Goal: Task Accomplishment & Management: Complete application form

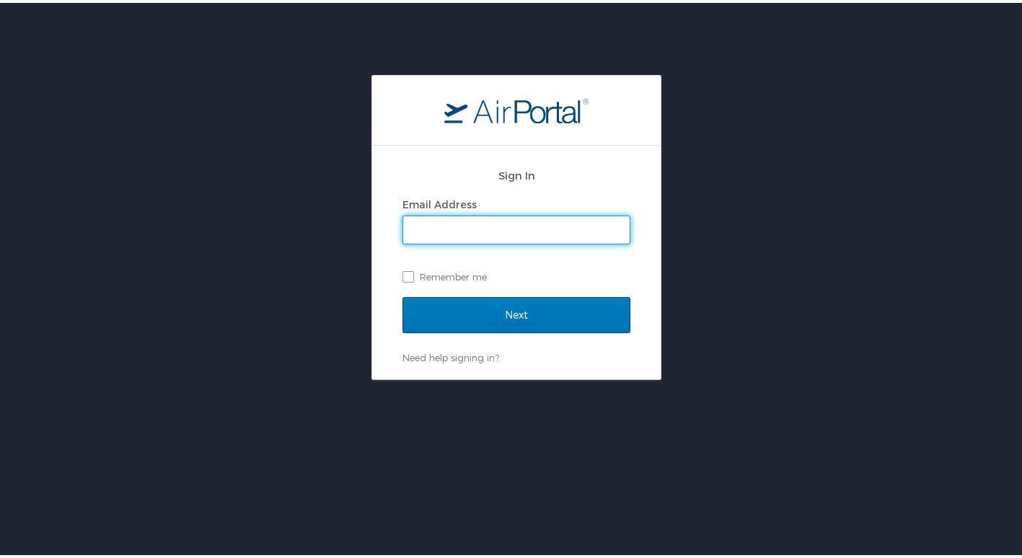
click at [435, 222] on input "Email Address" at bounding box center [516, 226] width 226 height 27
type input "dbeisel@troy.edu"
click at [402, 270] on label "Remember me" at bounding box center [516, 274] width 228 height 22
click at [402, 270] on input "Remember me" at bounding box center [406, 272] width 9 height 9
checkbox input "true"
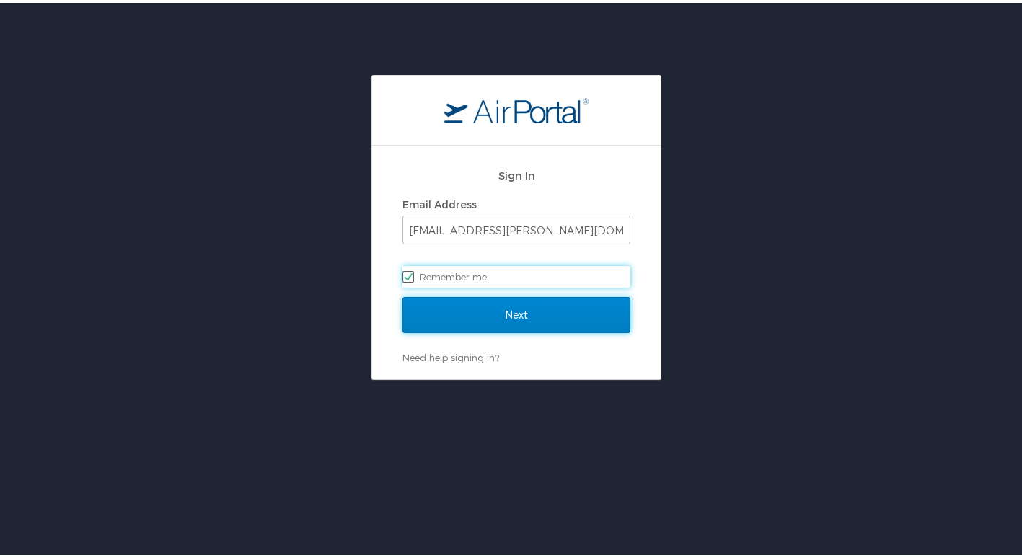
click at [540, 320] on input "Next" at bounding box center [516, 312] width 228 height 36
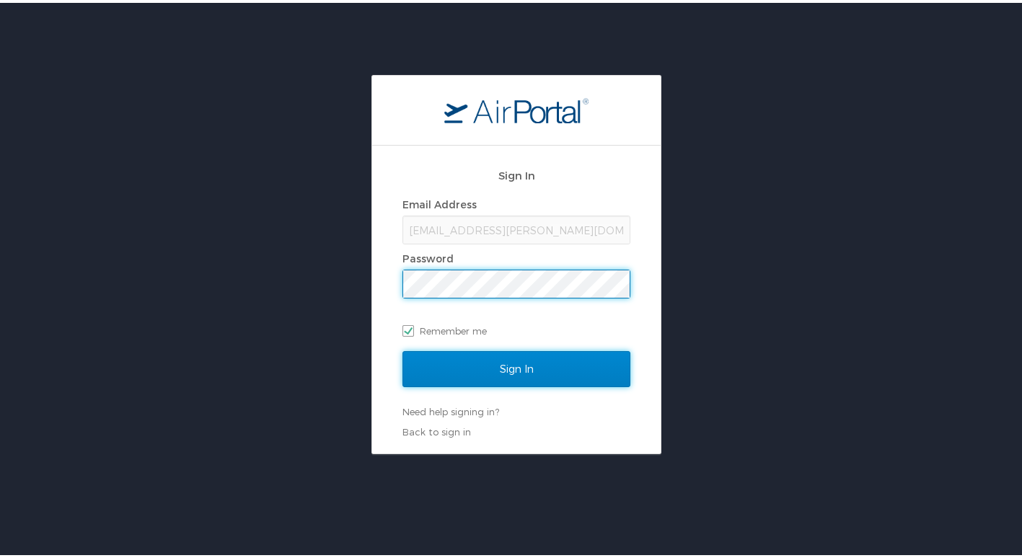
click at [529, 368] on input "Sign In" at bounding box center [516, 366] width 228 height 36
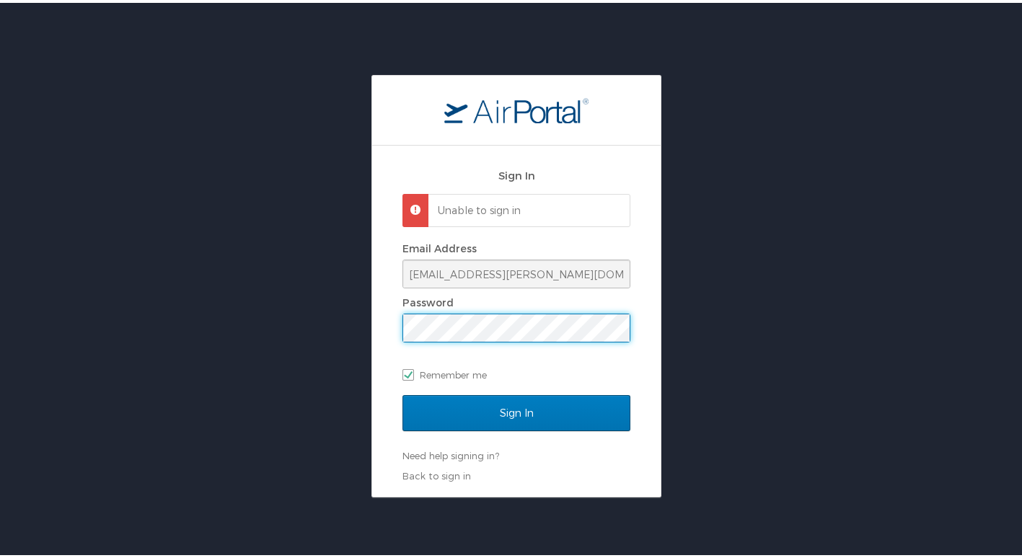
click at [376, 323] on div "Sign In Unable to sign in Email Address dbeisel@troy.edu Password Remember me S…" at bounding box center [516, 318] width 288 height 351
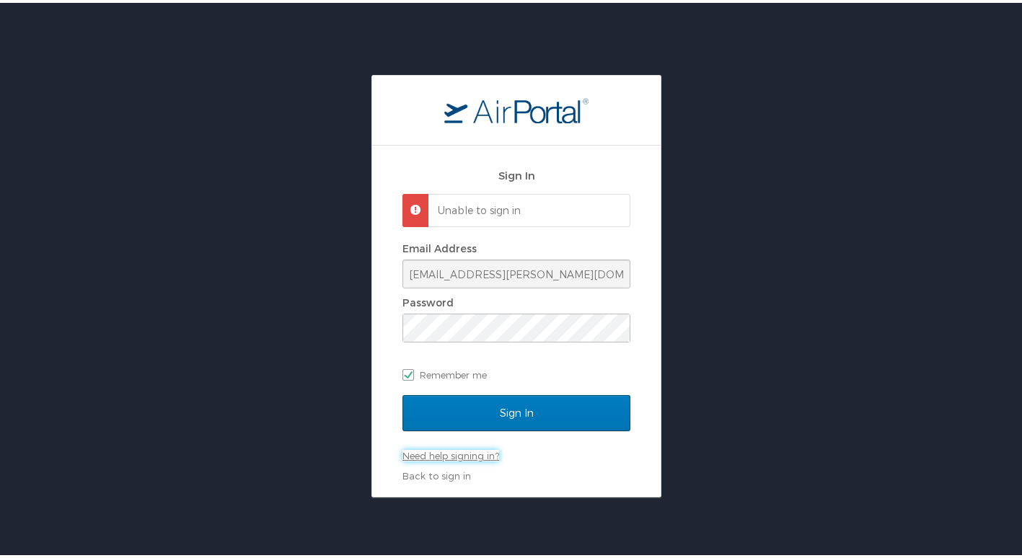
click at [435, 450] on link "Need help signing in?" at bounding box center [450, 453] width 97 height 12
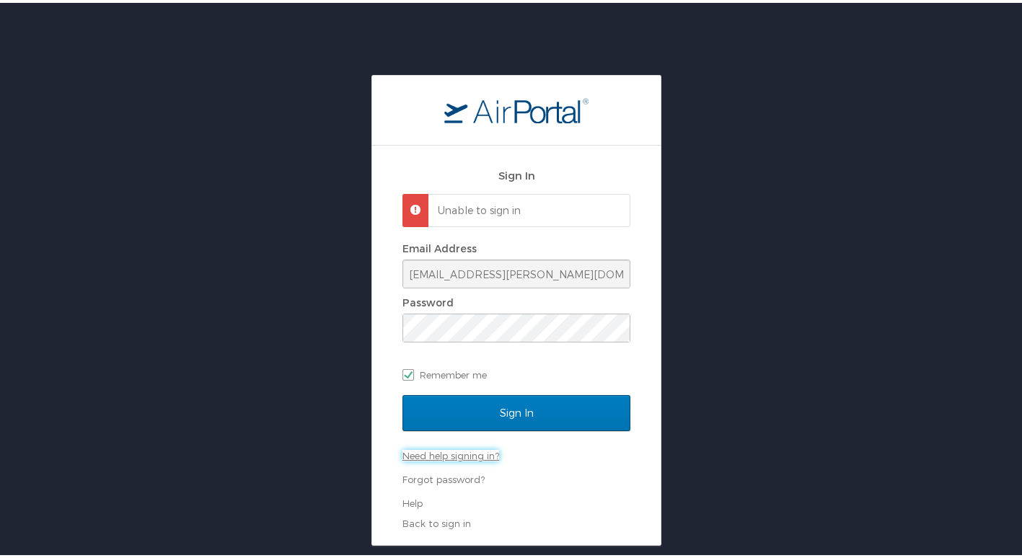
click at [445, 450] on link "Need help signing in?" at bounding box center [450, 453] width 97 height 12
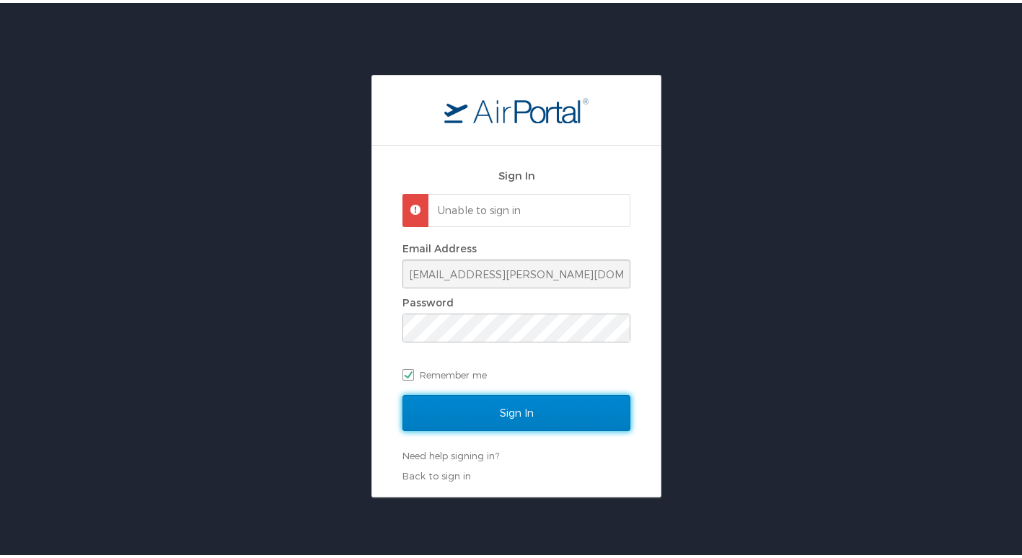
click at [500, 407] on input "Sign In" at bounding box center [516, 410] width 228 height 36
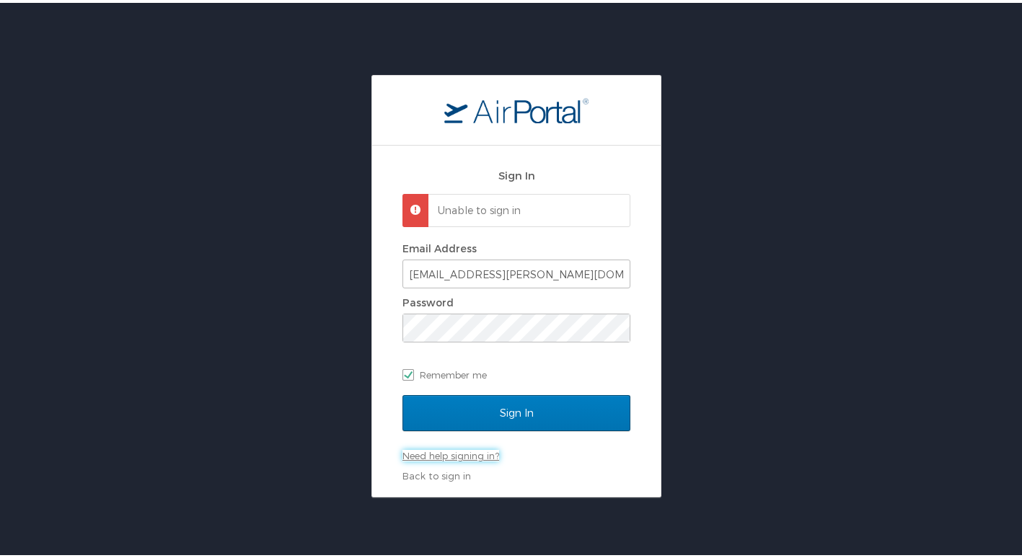
click at [446, 451] on link "Need help signing in?" at bounding box center [450, 453] width 97 height 12
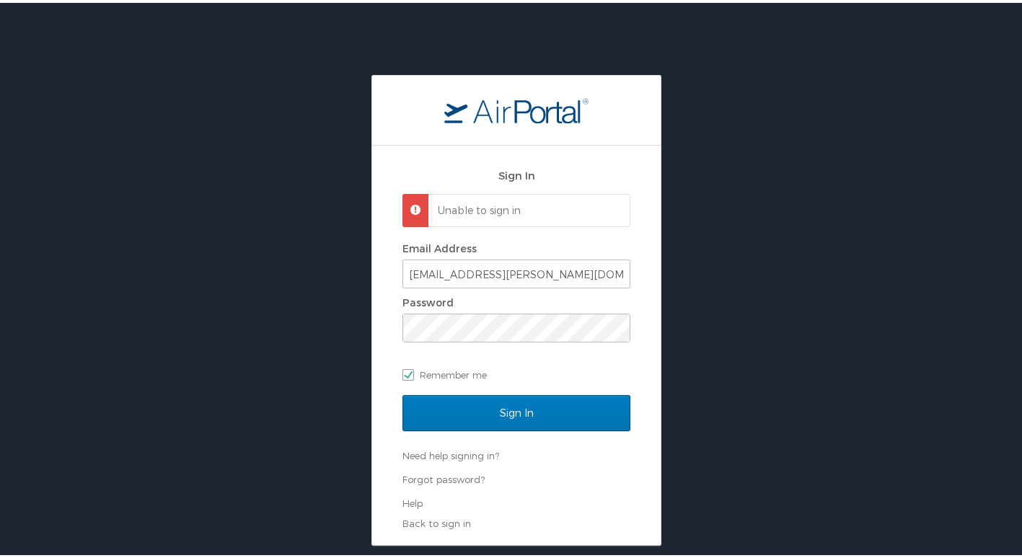
click at [436, 484] on ul "Forgot password? Help" at bounding box center [516, 488] width 228 height 37
click at [438, 480] on link "Forgot password?" at bounding box center [443, 477] width 82 height 12
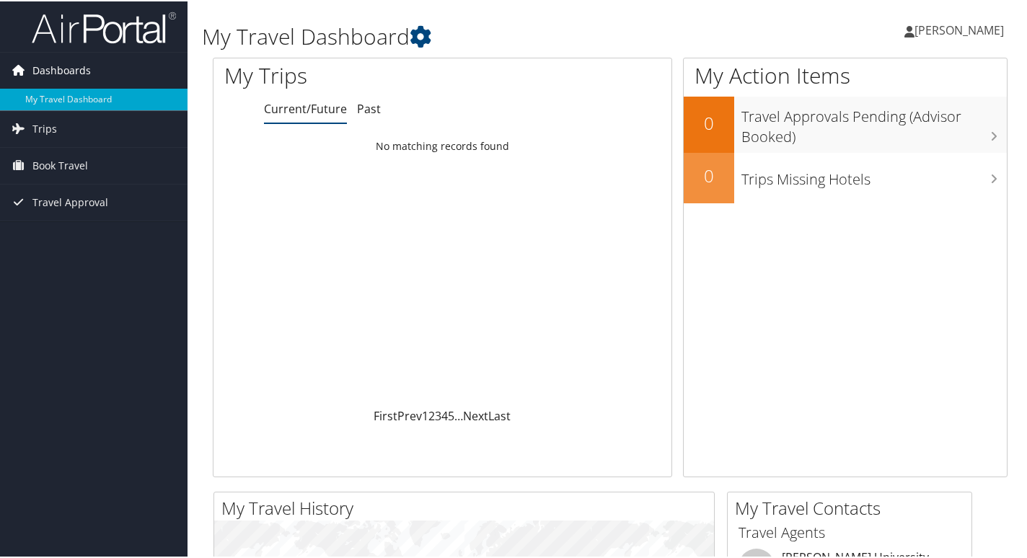
click at [72, 56] on span "Dashboards" at bounding box center [61, 69] width 58 height 36
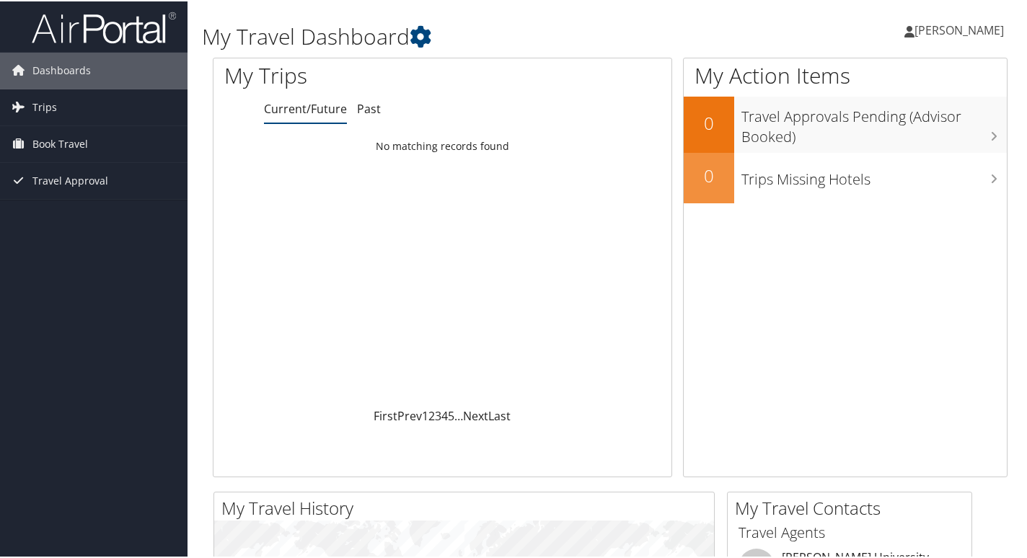
click at [955, 28] on span "[PERSON_NAME]" at bounding box center [958, 29] width 89 height 16
click at [854, 128] on link "View Travel Profile" at bounding box center [920, 128] width 161 height 25
click at [47, 104] on span "Trips" at bounding box center [44, 106] width 25 height 36
click at [73, 243] on span "Travel Approval" at bounding box center [70, 244] width 76 height 36
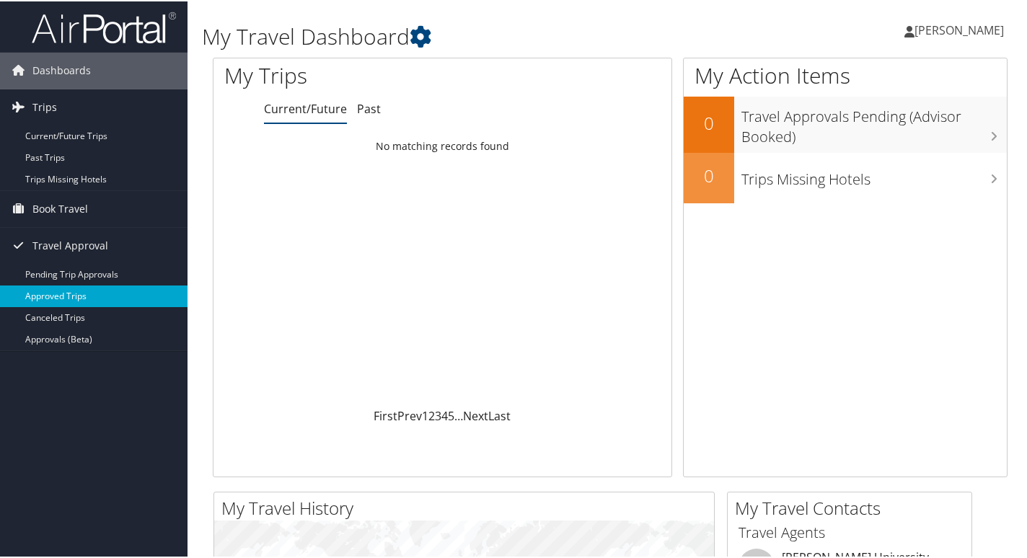
click at [60, 293] on link "Approved Trips" at bounding box center [93, 295] width 187 height 22
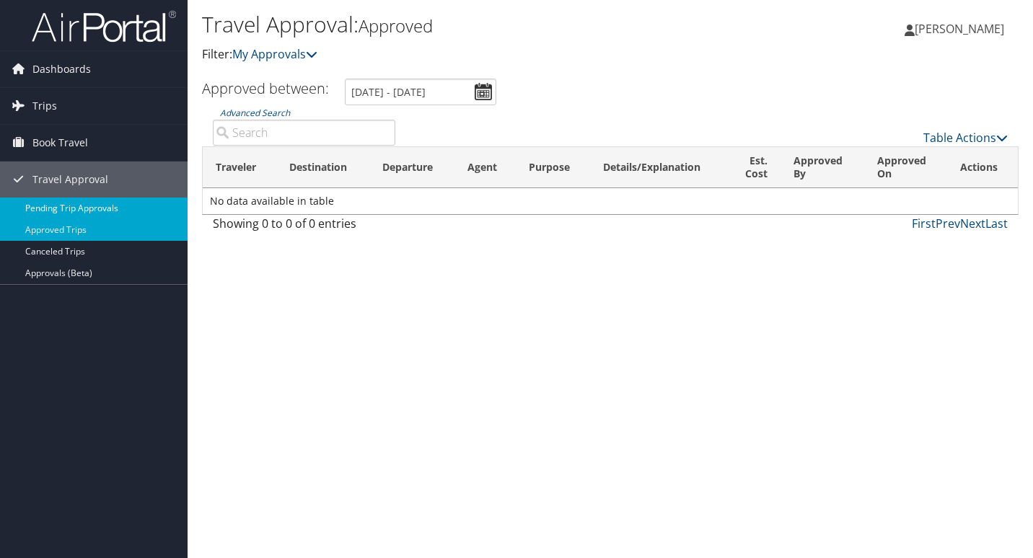
click at [58, 208] on link "Pending Trip Approvals" at bounding box center [93, 209] width 187 height 22
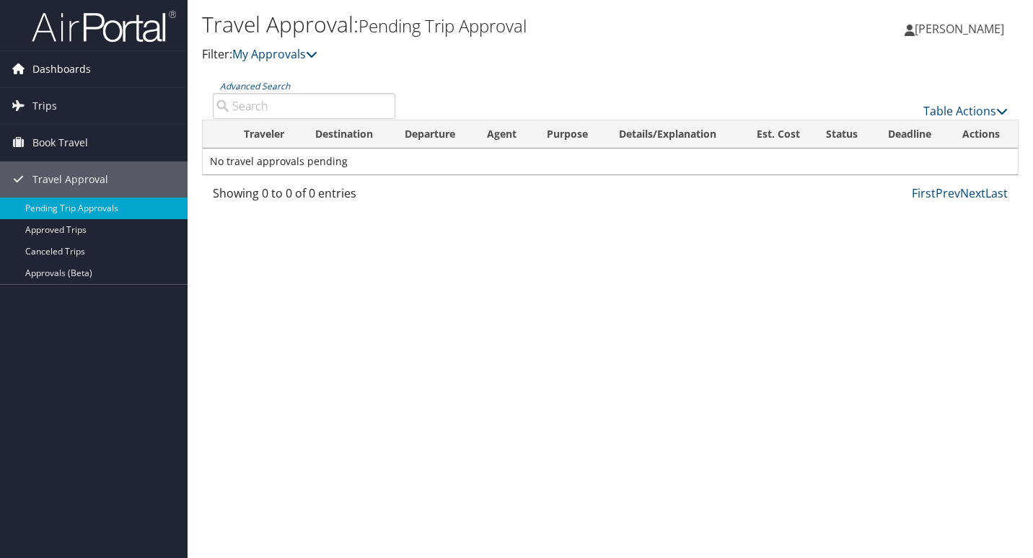
click at [71, 71] on span "Dashboards" at bounding box center [61, 69] width 58 height 36
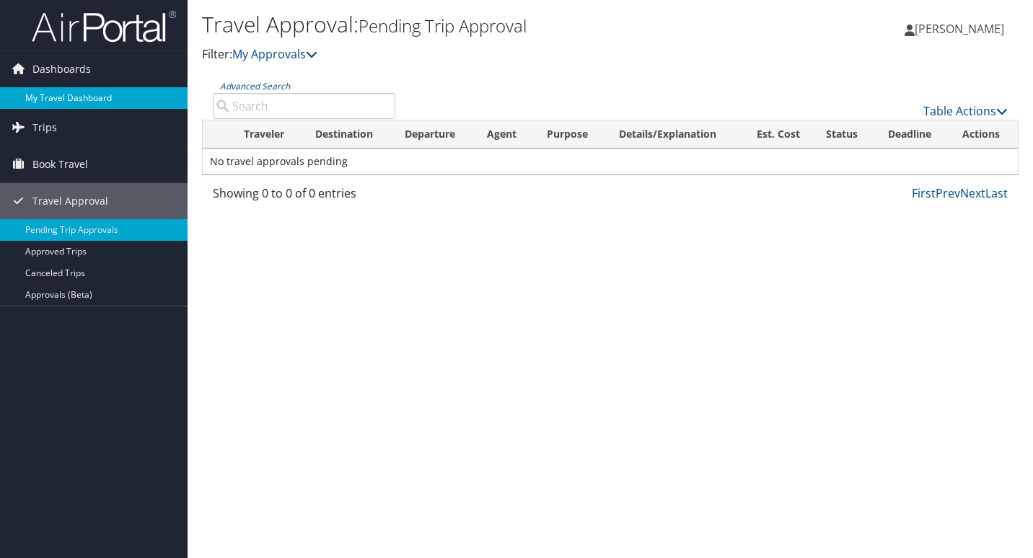
click at [63, 93] on link "My Travel Dashboard" at bounding box center [93, 98] width 187 height 22
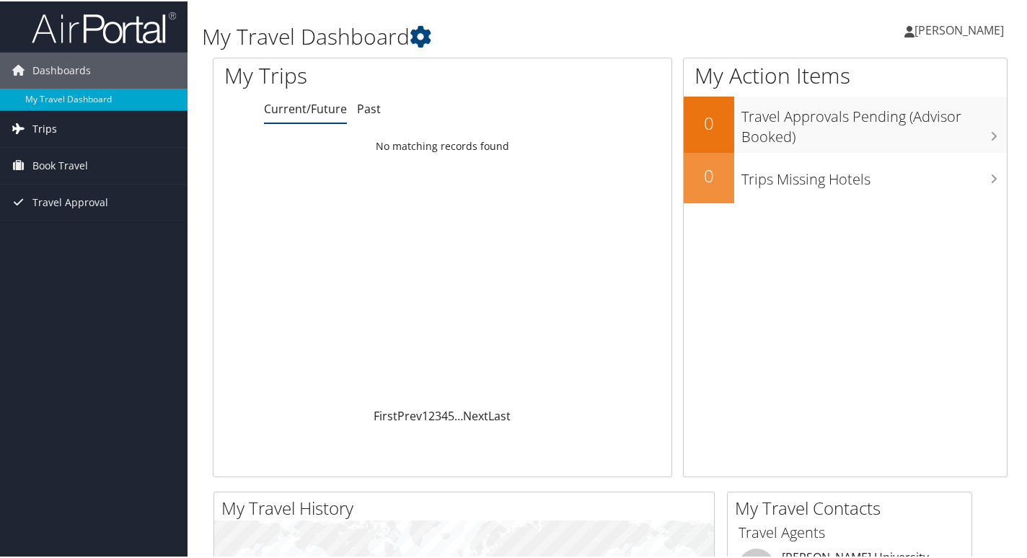
click at [54, 126] on span "Trips" at bounding box center [44, 128] width 25 height 36
click at [68, 268] on span "Travel Approval" at bounding box center [70, 266] width 76 height 36
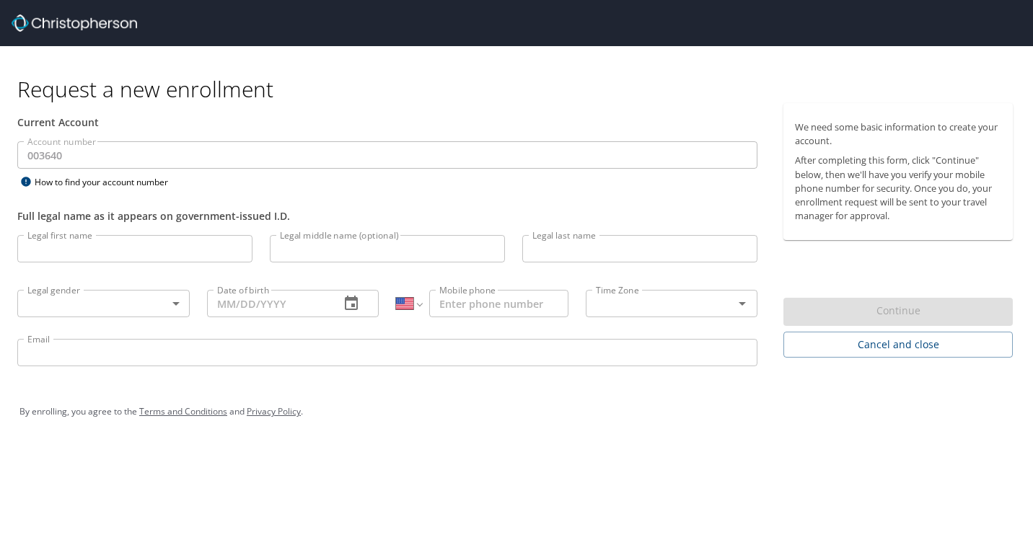
select select "US"
click at [120, 251] on input "Legal first name" at bounding box center [134, 248] width 235 height 27
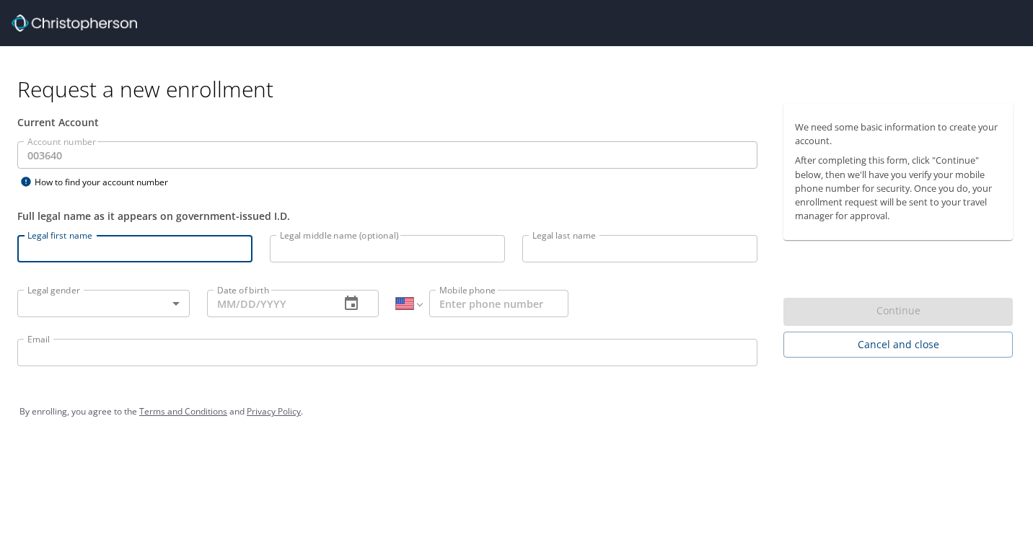
type input "[PERSON_NAME]"
type input "M."
type input "[PERSON_NAME]"
type input "[DATE]"
type input "[PHONE_NUMBER]"
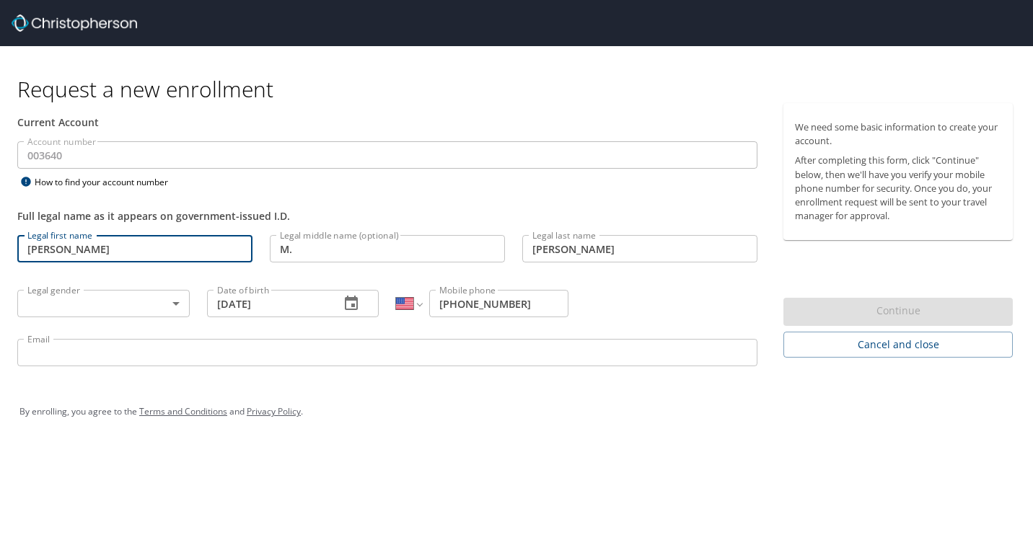
type input "[EMAIL_ADDRESS][PERSON_NAME][DOMAIN_NAME]"
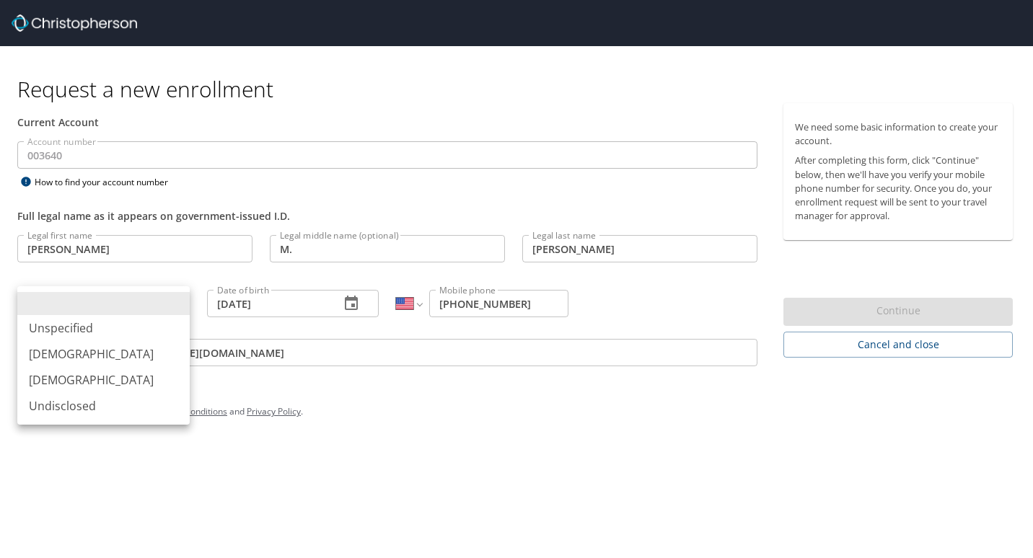
click at [180, 307] on body "Request a new enrollment Current Account Account number 003640 Account number H…" at bounding box center [516, 279] width 1033 height 558
click at [48, 375] on li "Female" at bounding box center [103, 380] width 172 height 26
type input "Female"
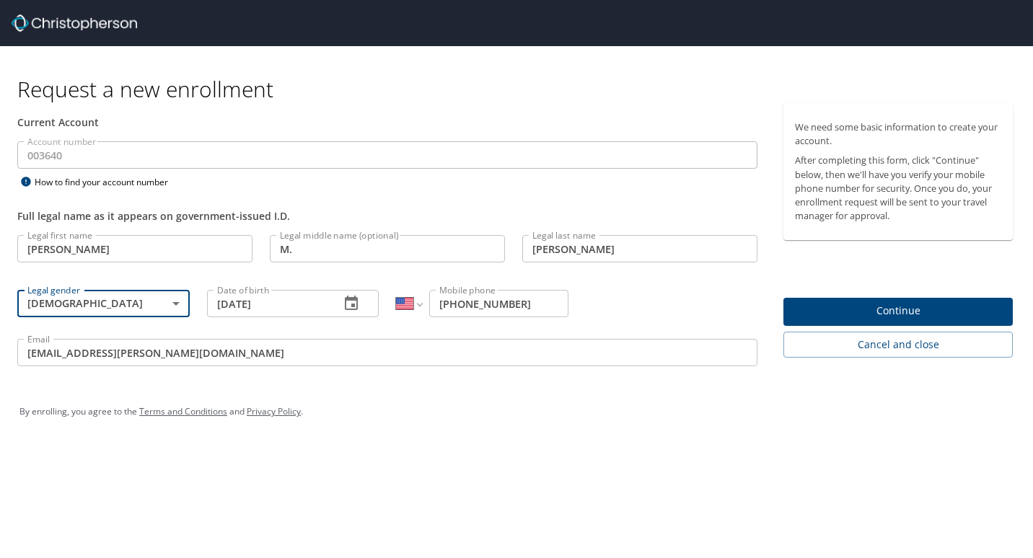
click at [883, 309] on span "Continue" at bounding box center [898, 311] width 206 height 18
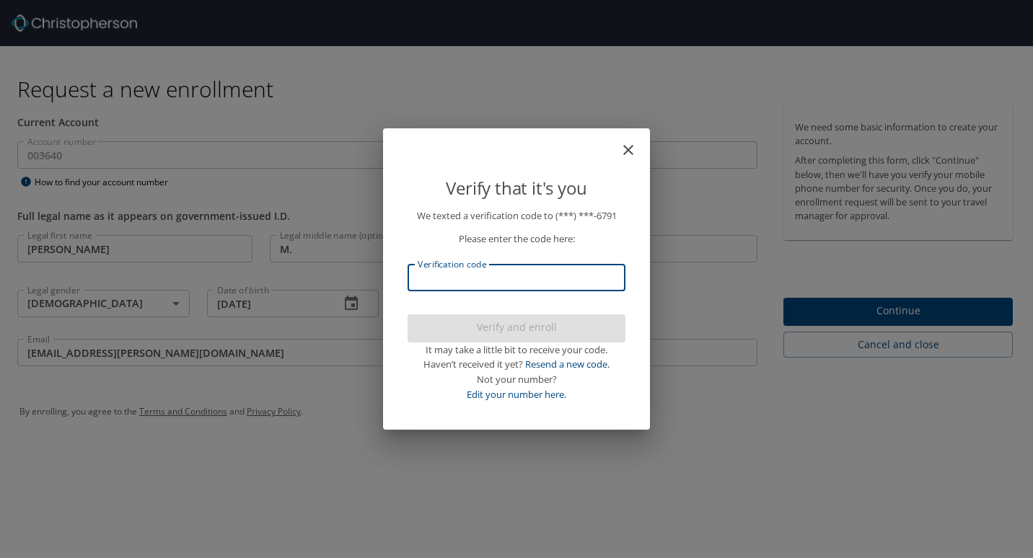
click at [446, 283] on input "Verification code" at bounding box center [516, 277] width 218 height 27
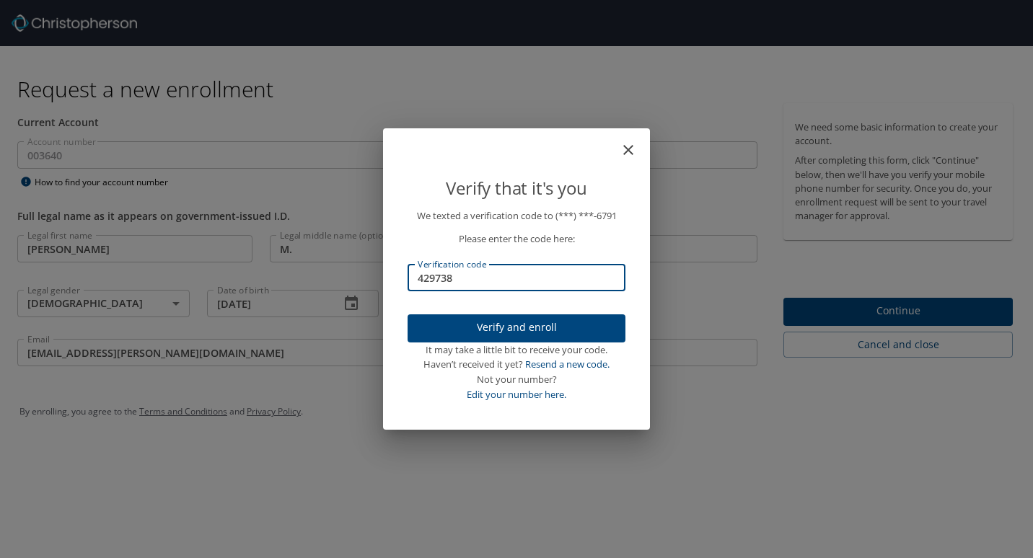
type input "429738"
click at [521, 327] on span "Verify and enroll" at bounding box center [516, 328] width 195 height 18
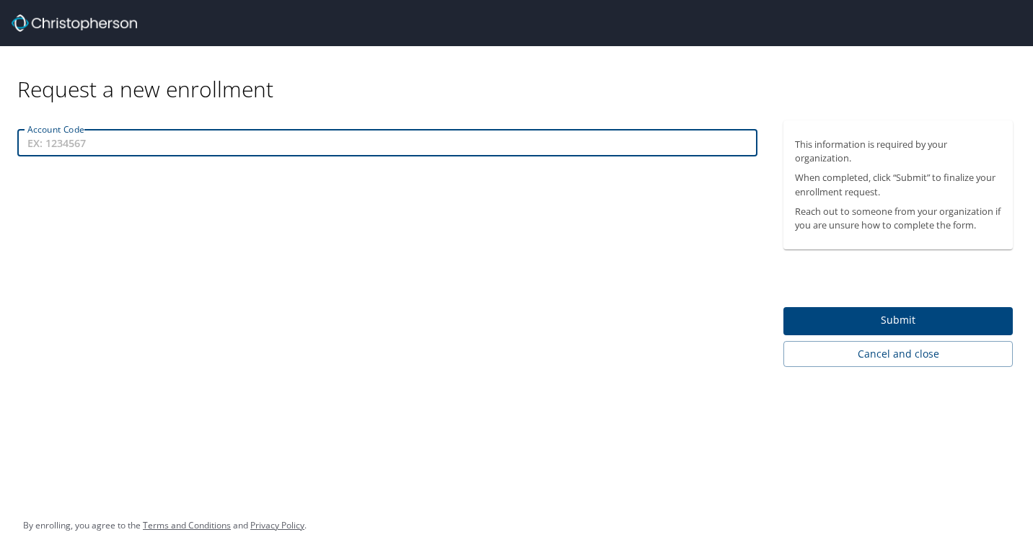
click at [103, 149] on input "Account Code" at bounding box center [387, 142] width 740 height 27
